Goal: Task Accomplishment & Management: Use online tool/utility

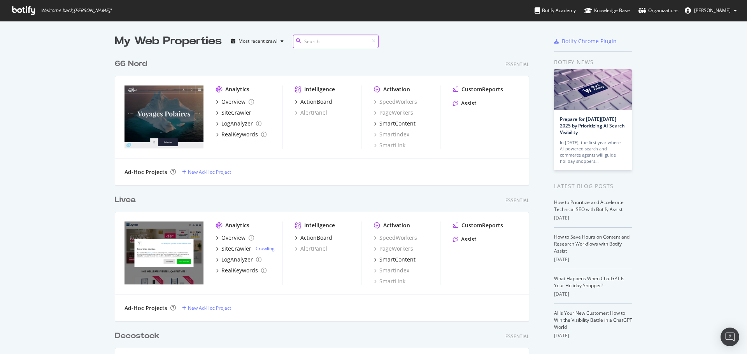
scroll to position [2803, 415]
click at [314, 46] on input at bounding box center [336, 42] width 86 height 14
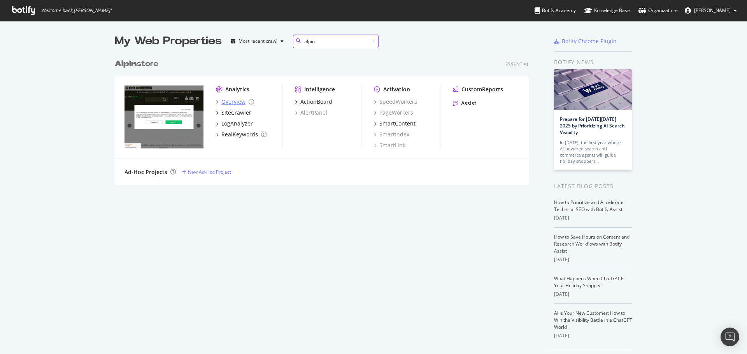
type input "alpin"
click at [221, 105] on div "Overview" at bounding box center [233, 102] width 24 height 8
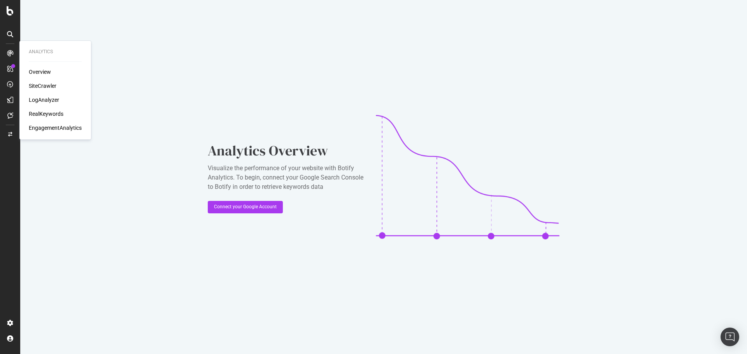
click at [42, 83] on div "SiteCrawler" at bounding box center [43, 86] width 28 height 8
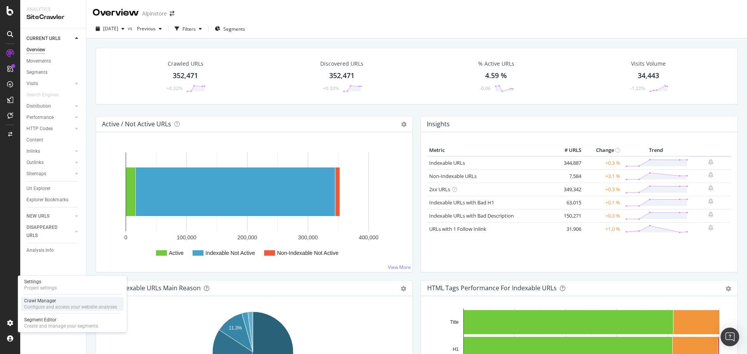
click at [41, 308] on div "Configure and access your website analyses" at bounding box center [70, 307] width 93 height 6
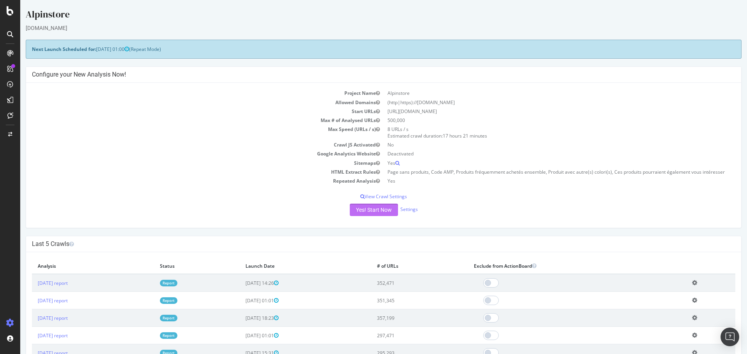
click at [359, 209] on button "Yes! Start Now" at bounding box center [374, 210] width 48 height 12
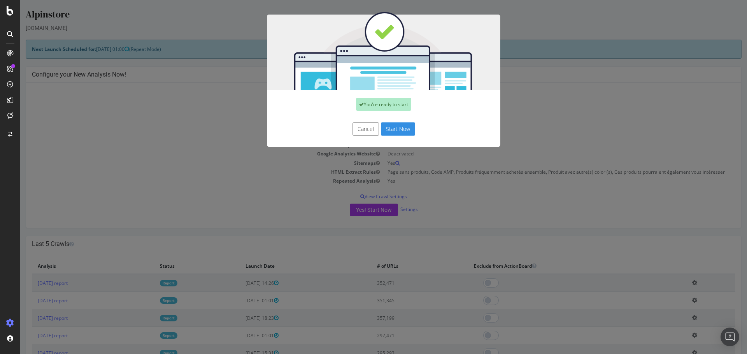
click at [388, 128] on button "Start Now" at bounding box center [398, 129] width 34 height 13
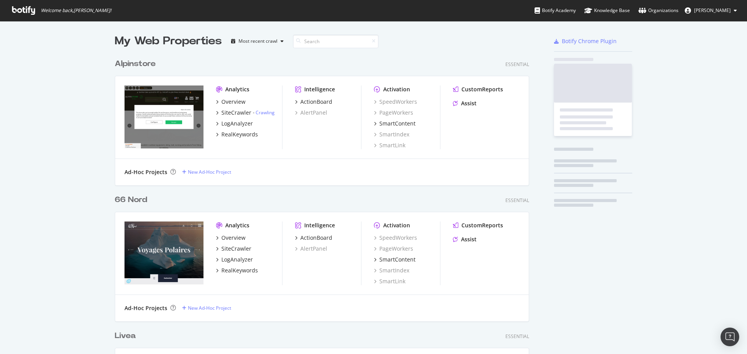
scroll to position [2803, 415]
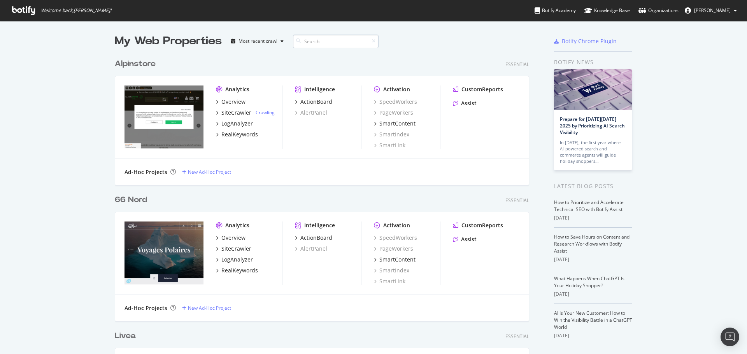
click at [316, 45] on input at bounding box center [336, 42] width 86 height 14
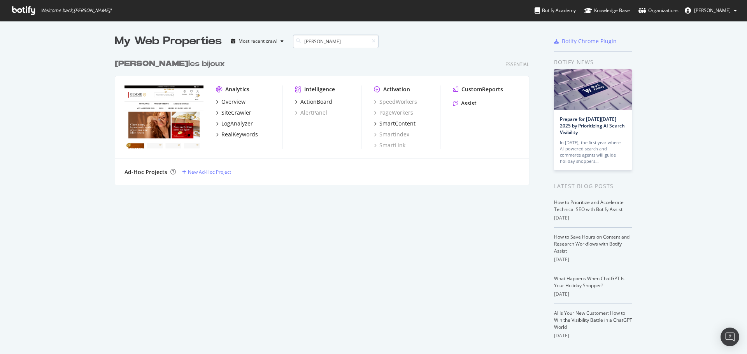
scroll to position [130, 415]
type input "[PERSON_NAME]"
click at [224, 113] on div "SiteCrawler" at bounding box center [236, 113] width 30 height 8
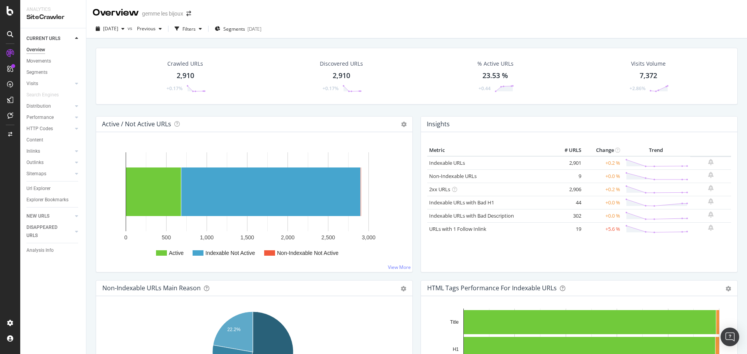
click at [30, 303] on div "CURRENT URLS Overview Movements Segments Visits Analysis Orphan URLs Search Eng…" at bounding box center [53, 191] width 66 height 326
click at [31, 307] on div "CURRENT URLS Overview Movements Segments Visits Analysis Orphan URLs Search Eng…" at bounding box center [53, 191] width 66 height 326
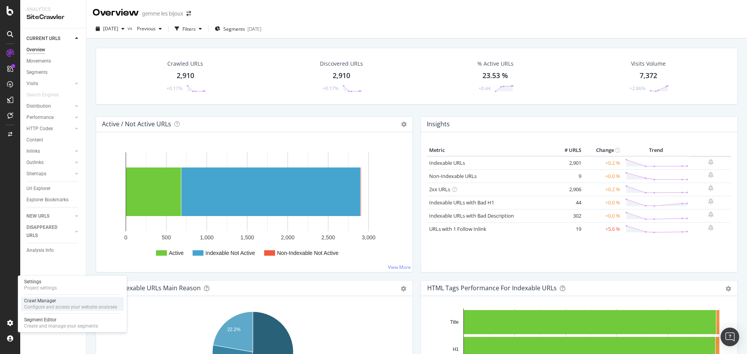
click at [46, 304] on div "Crawl Manager" at bounding box center [70, 301] width 93 height 6
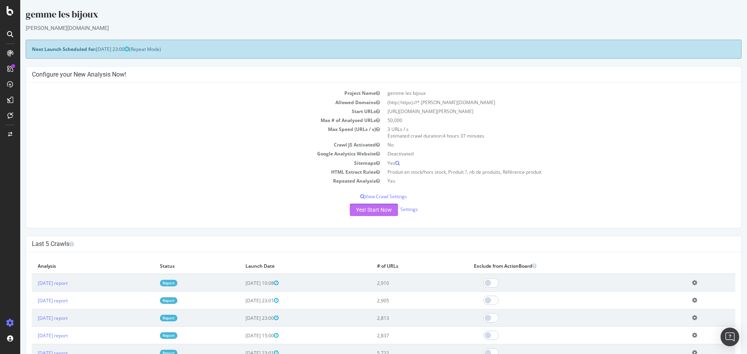
click at [381, 210] on button "Yes! Start Now" at bounding box center [374, 210] width 48 height 12
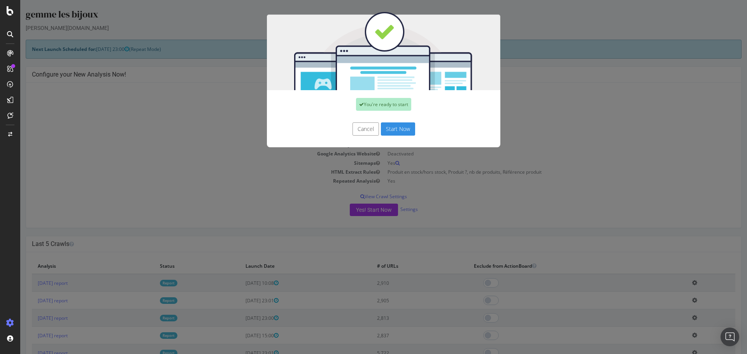
click at [396, 131] on button "Start Now" at bounding box center [398, 129] width 34 height 13
